Goal: Find specific page/section: Find specific page/section

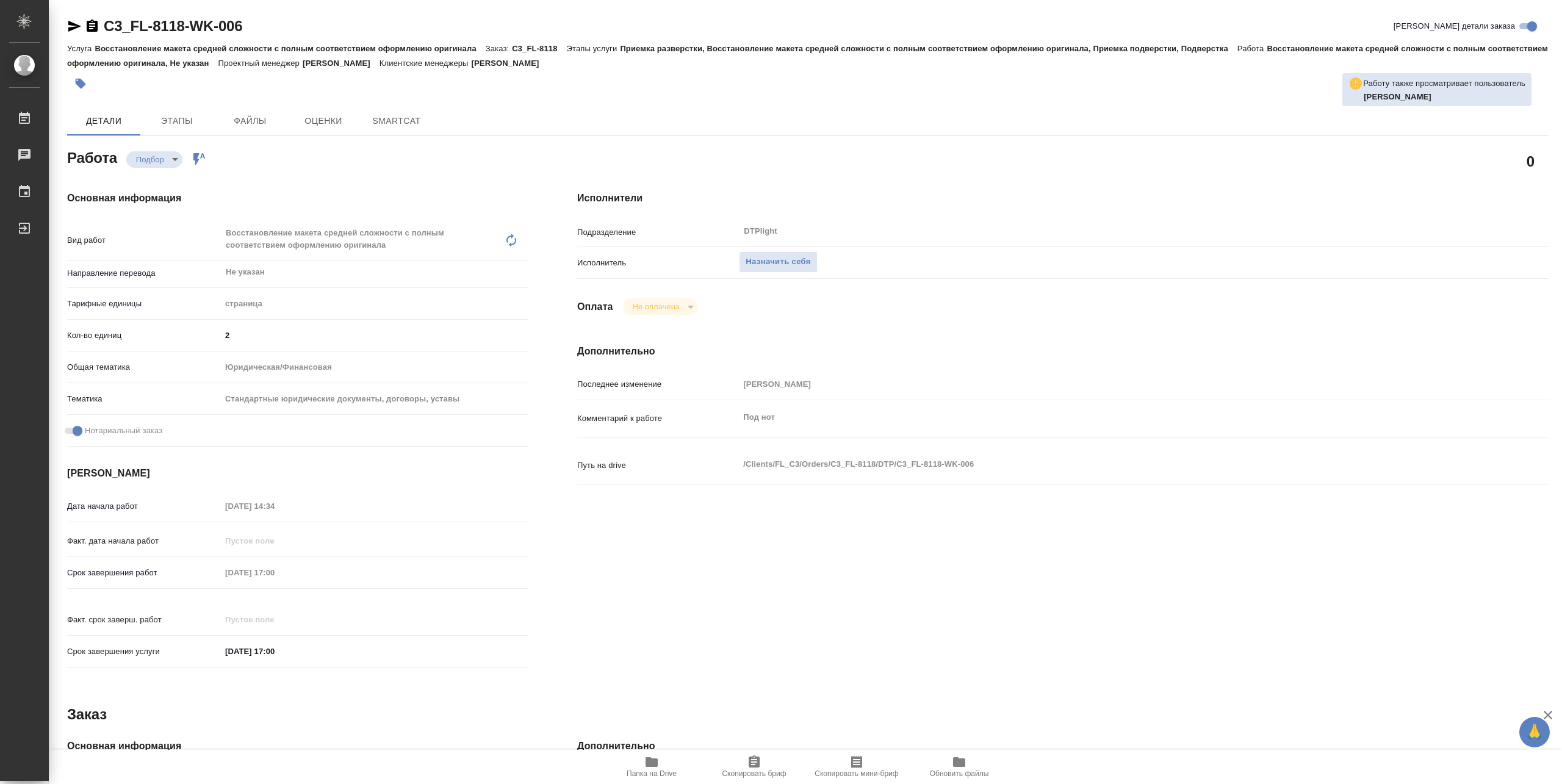
type textarea "x"
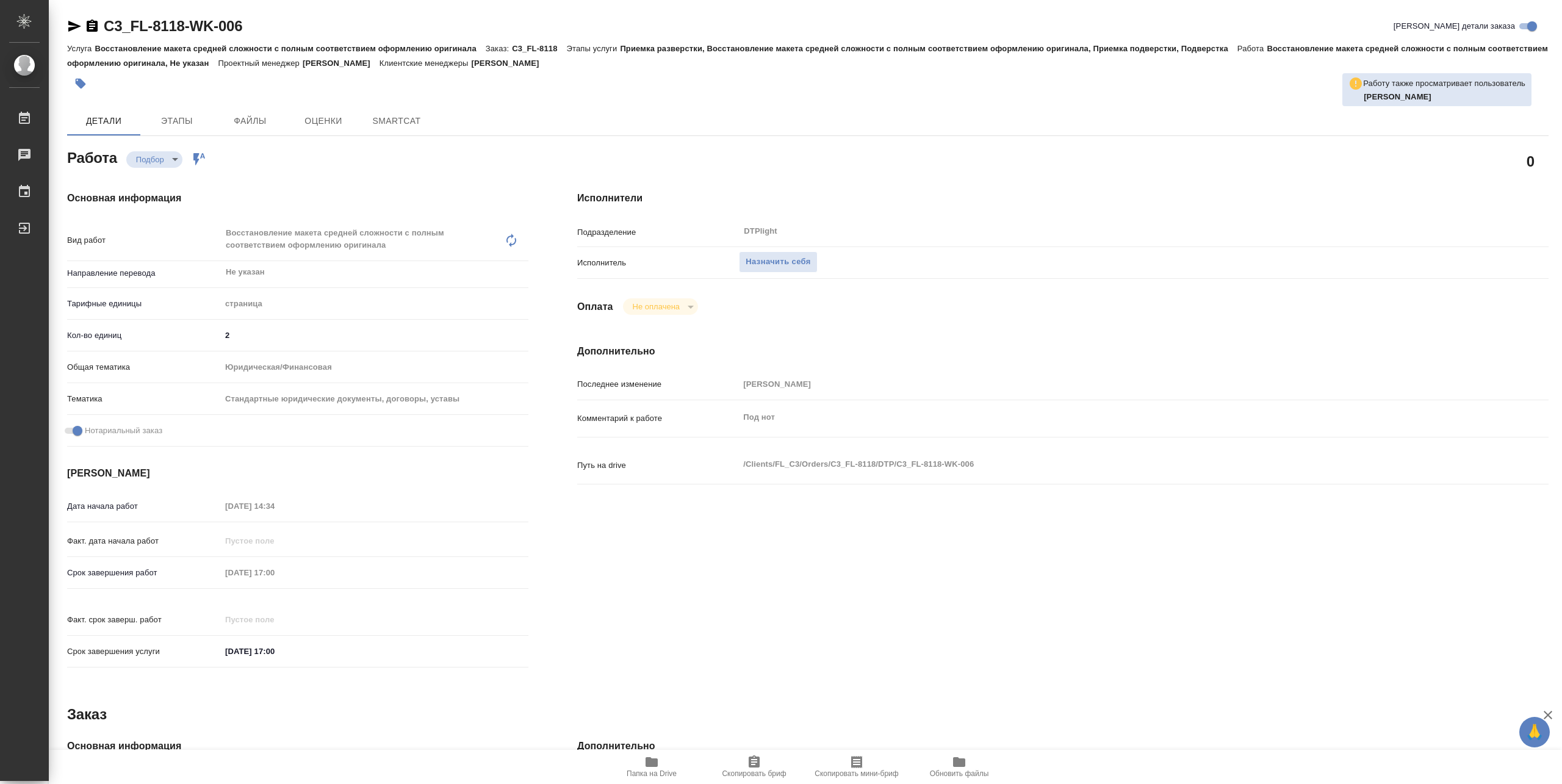
type textarea "x"
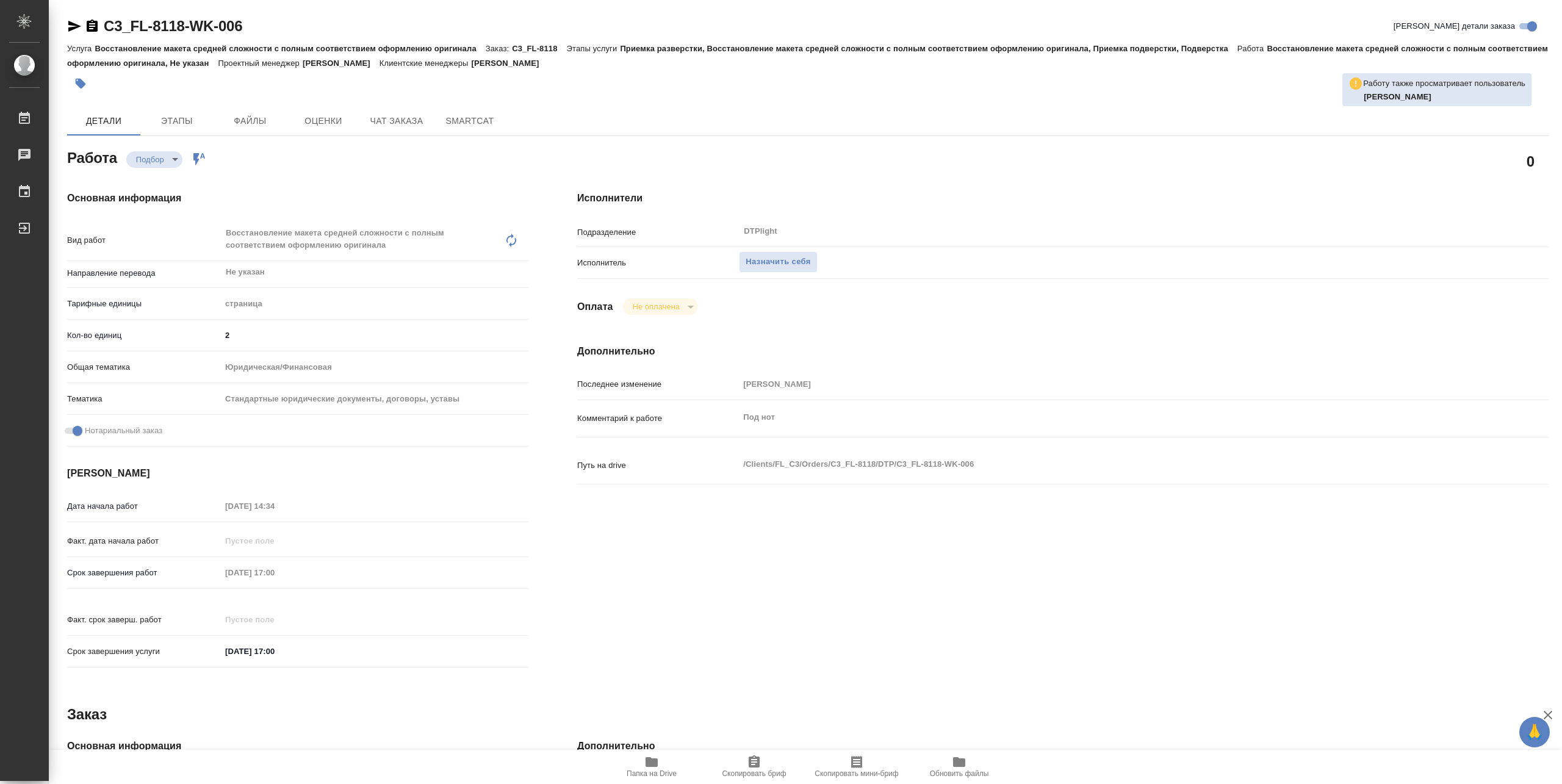
type textarea "x"
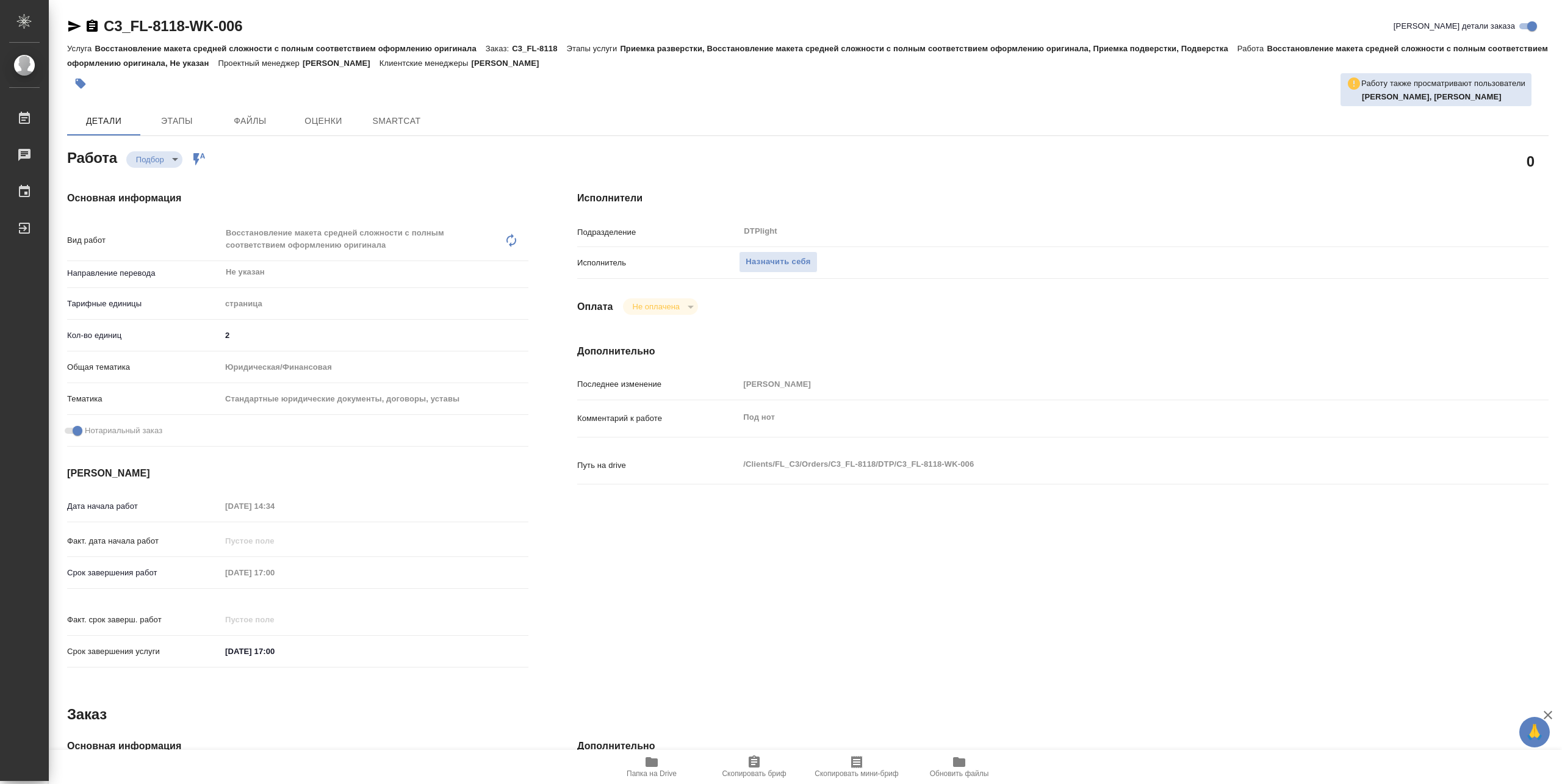
type textarea "x"
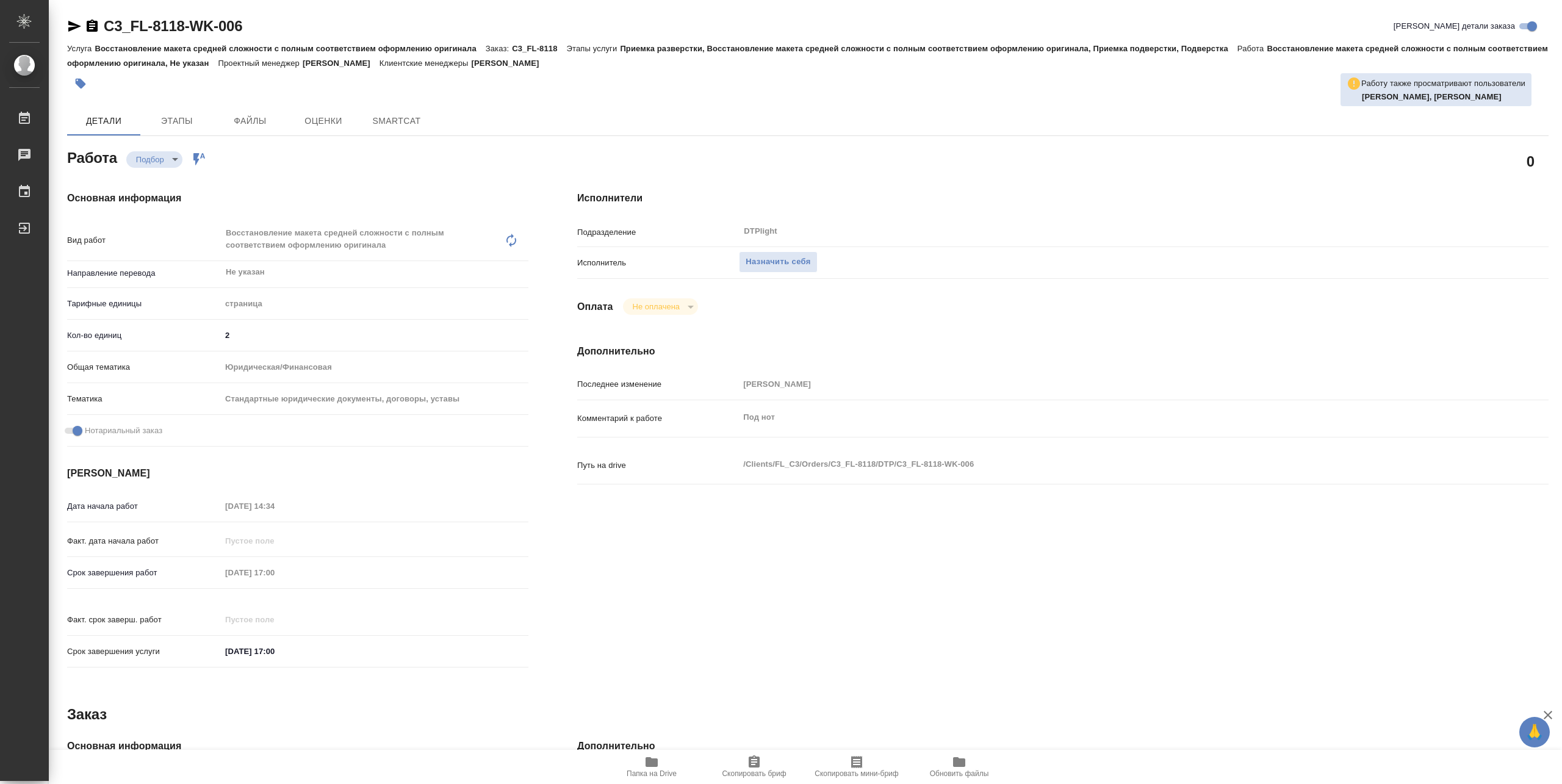
type textarea "x"
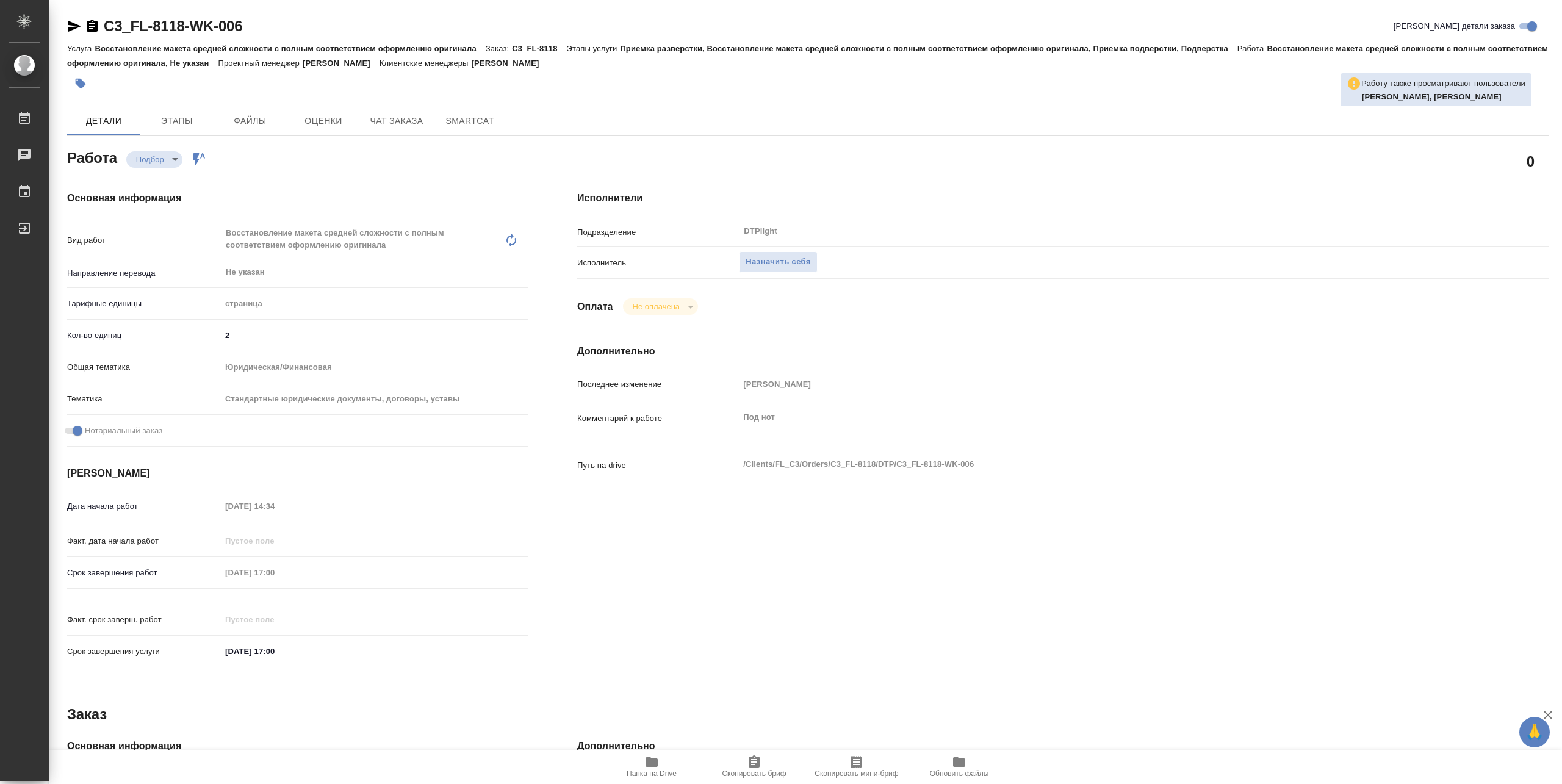
click at [672, 767] on span "Папка на Drive" at bounding box center [652, 766] width 88 height 23
type textarea "x"
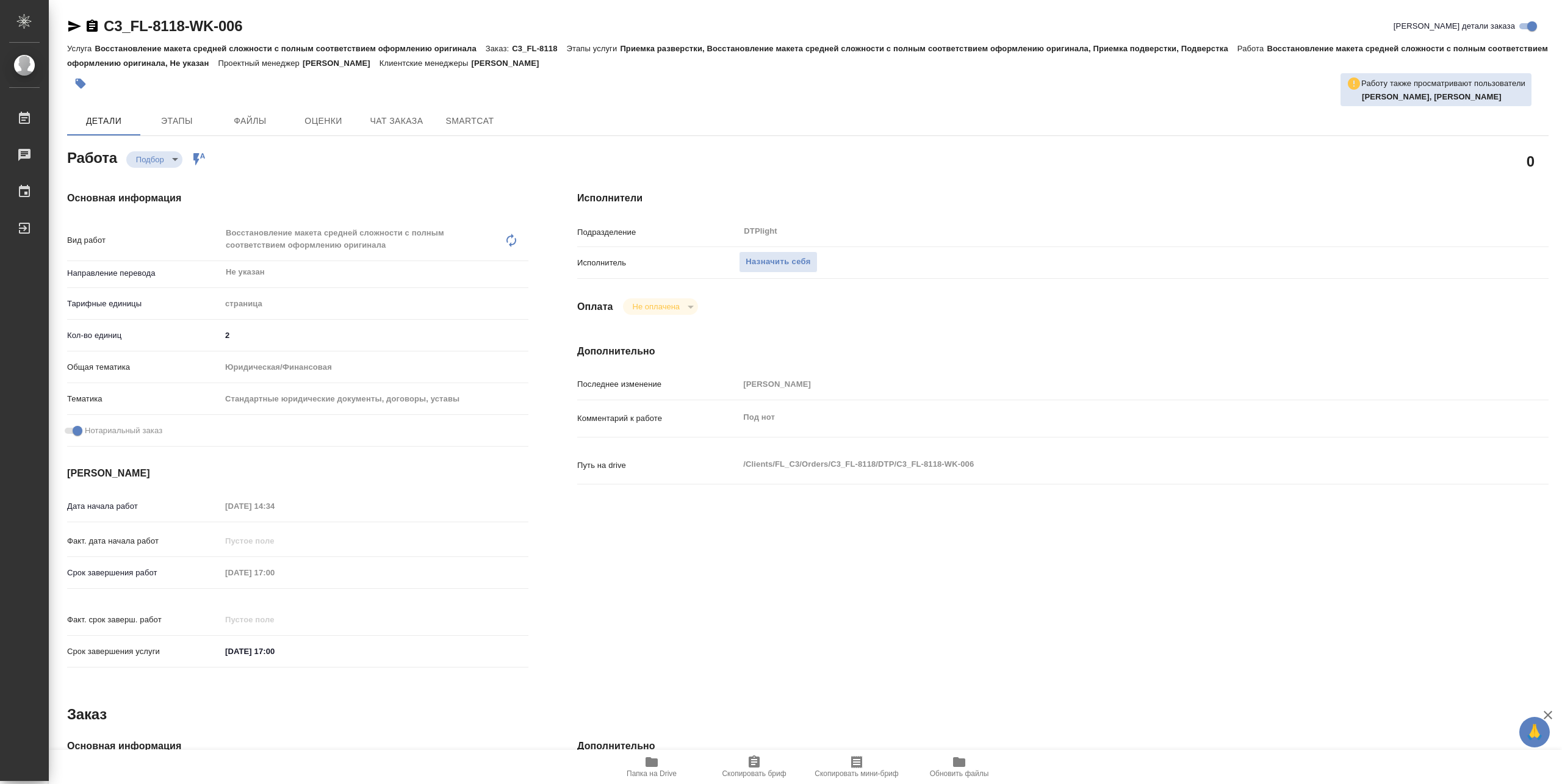
type textarea "x"
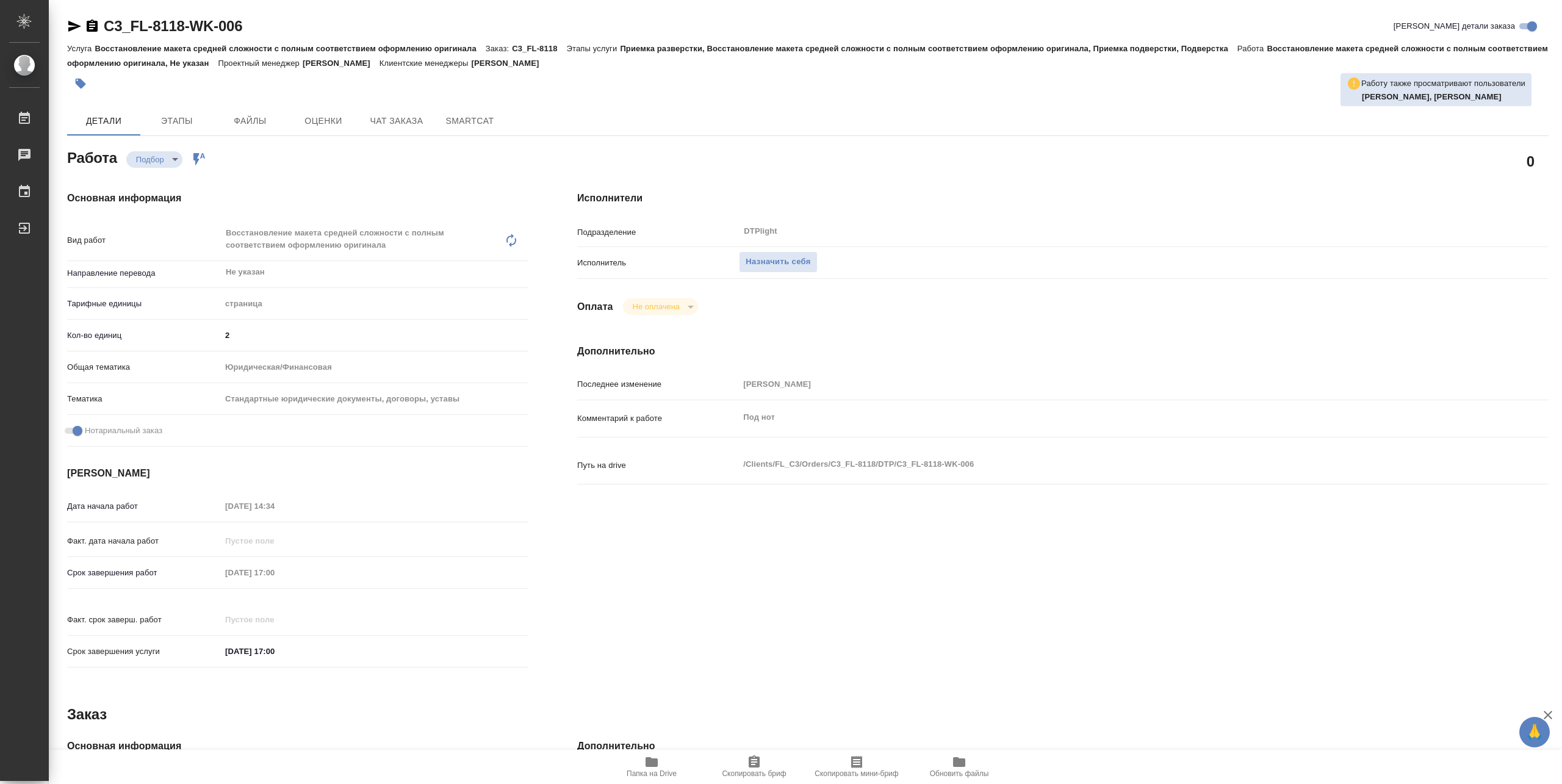
type textarea "x"
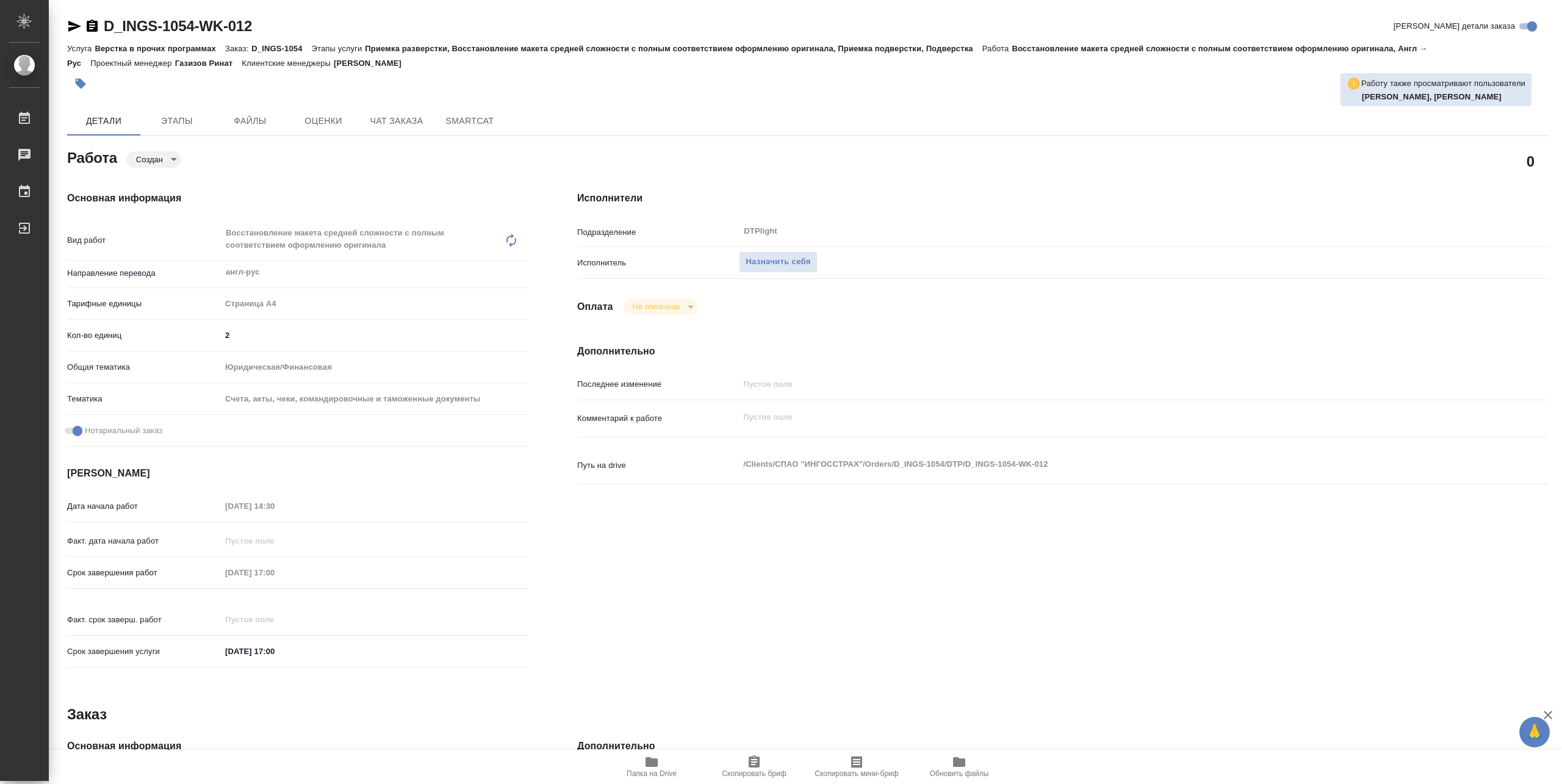
type textarea "x"
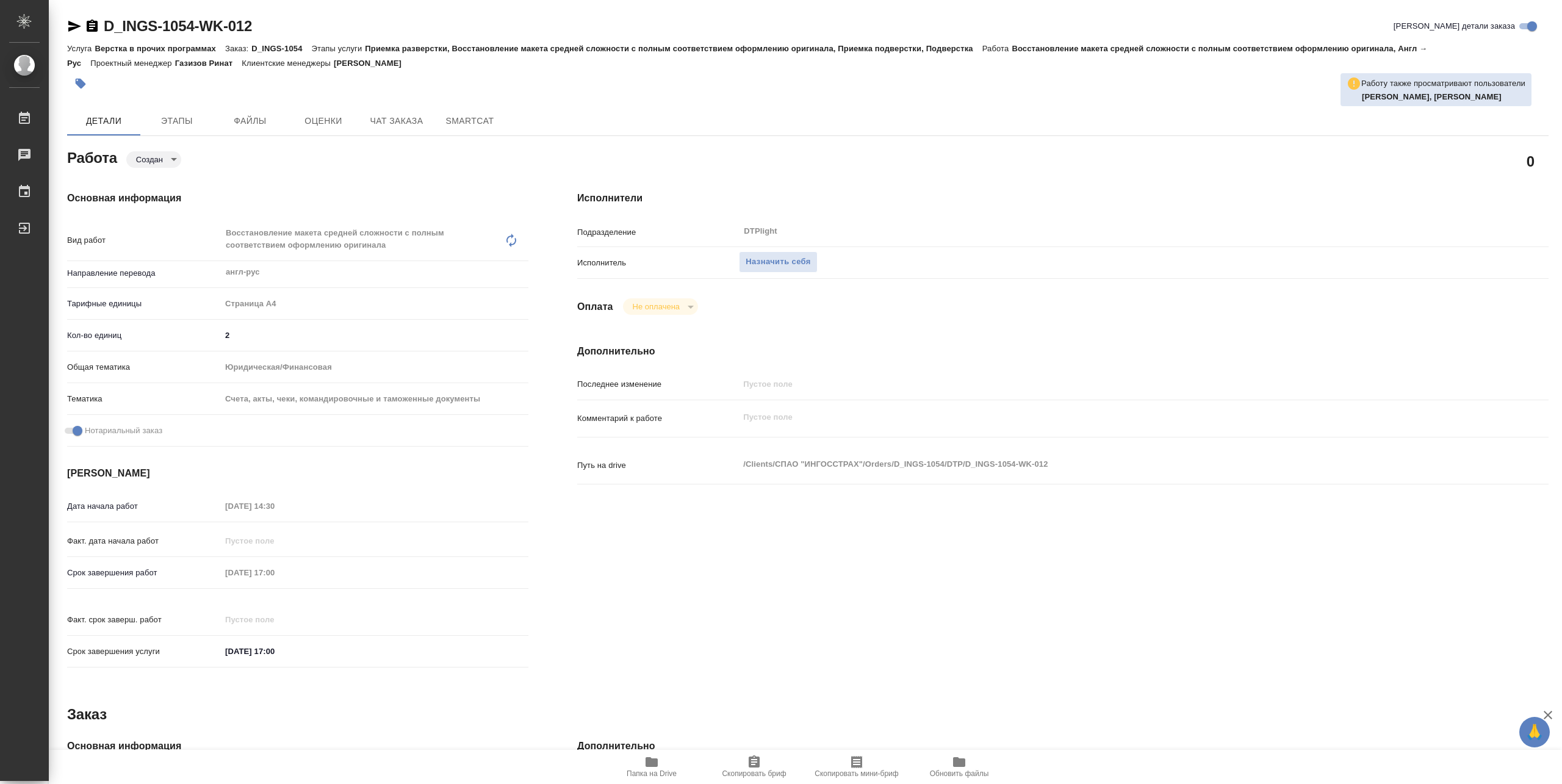
type textarea "x"
click at [667, 770] on span "Папка на Drive" at bounding box center [652, 774] width 50 height 9
type textarea "x"
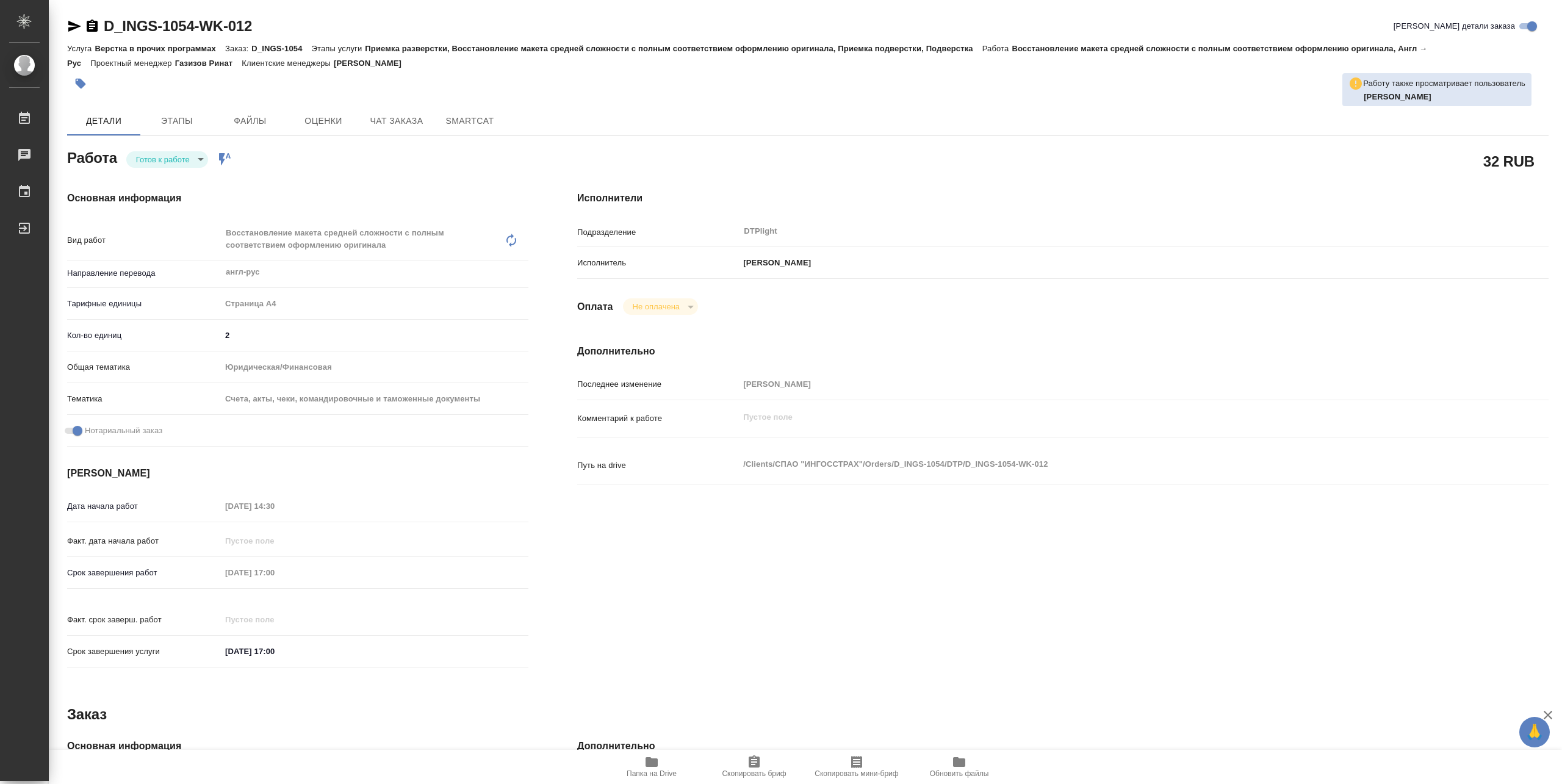
type textarea "x"
